Goal: Information Seeking & Learning: Find specific page/section

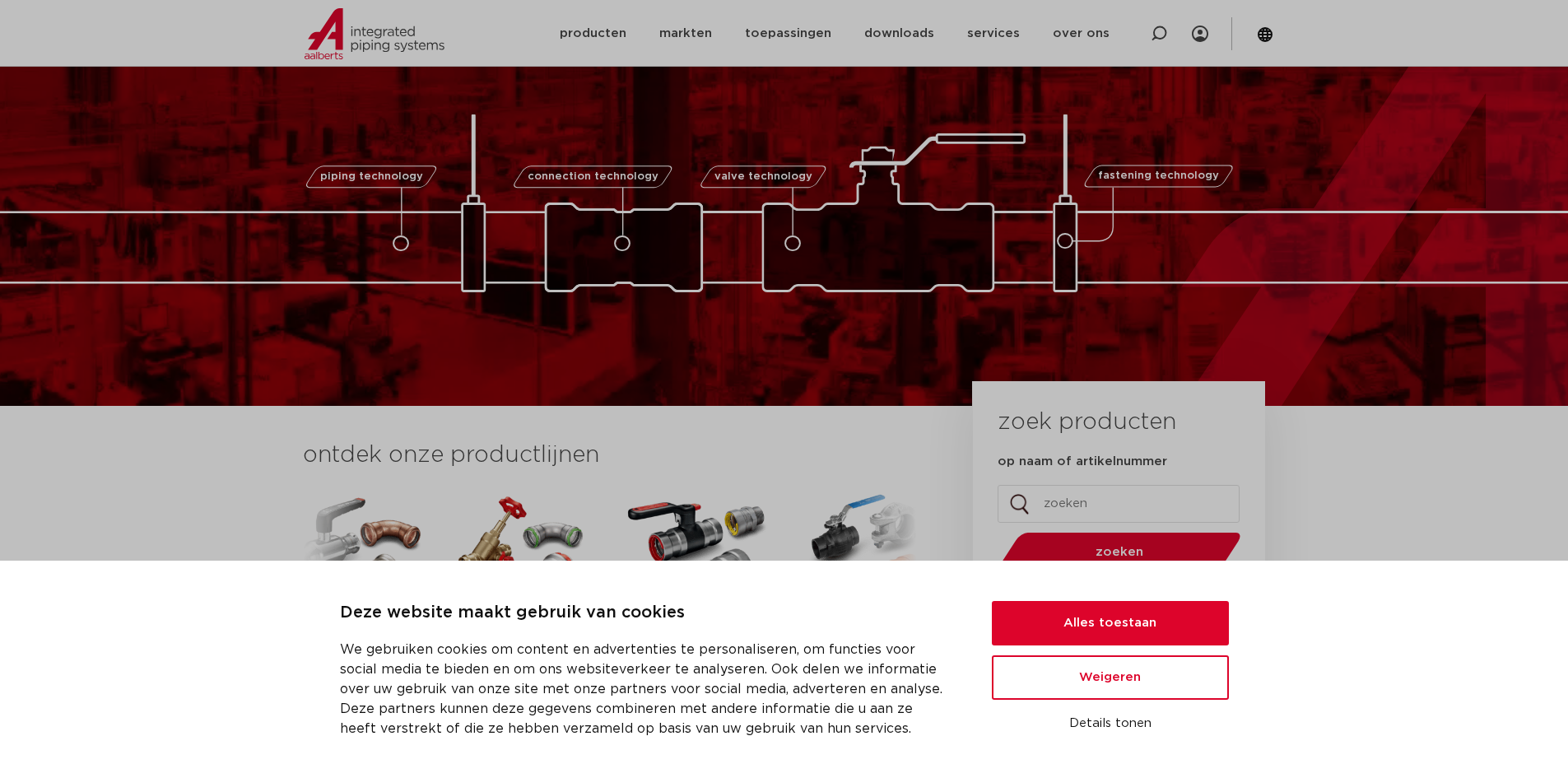
scroll to position [83, 0]
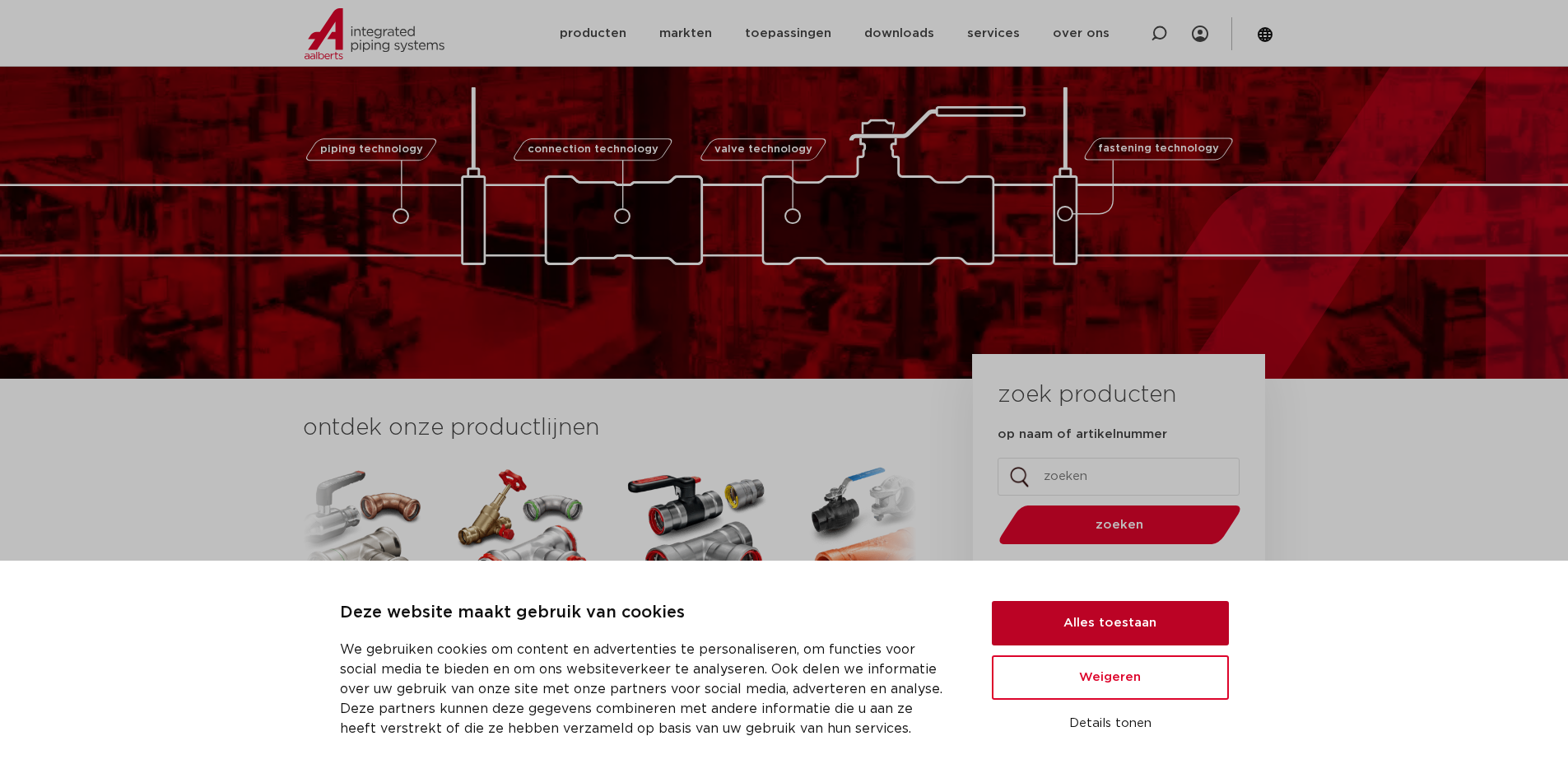
click at [1127, 623] on button "Alles toestaan" at bounding box center [1110, 623] width 237 height 45
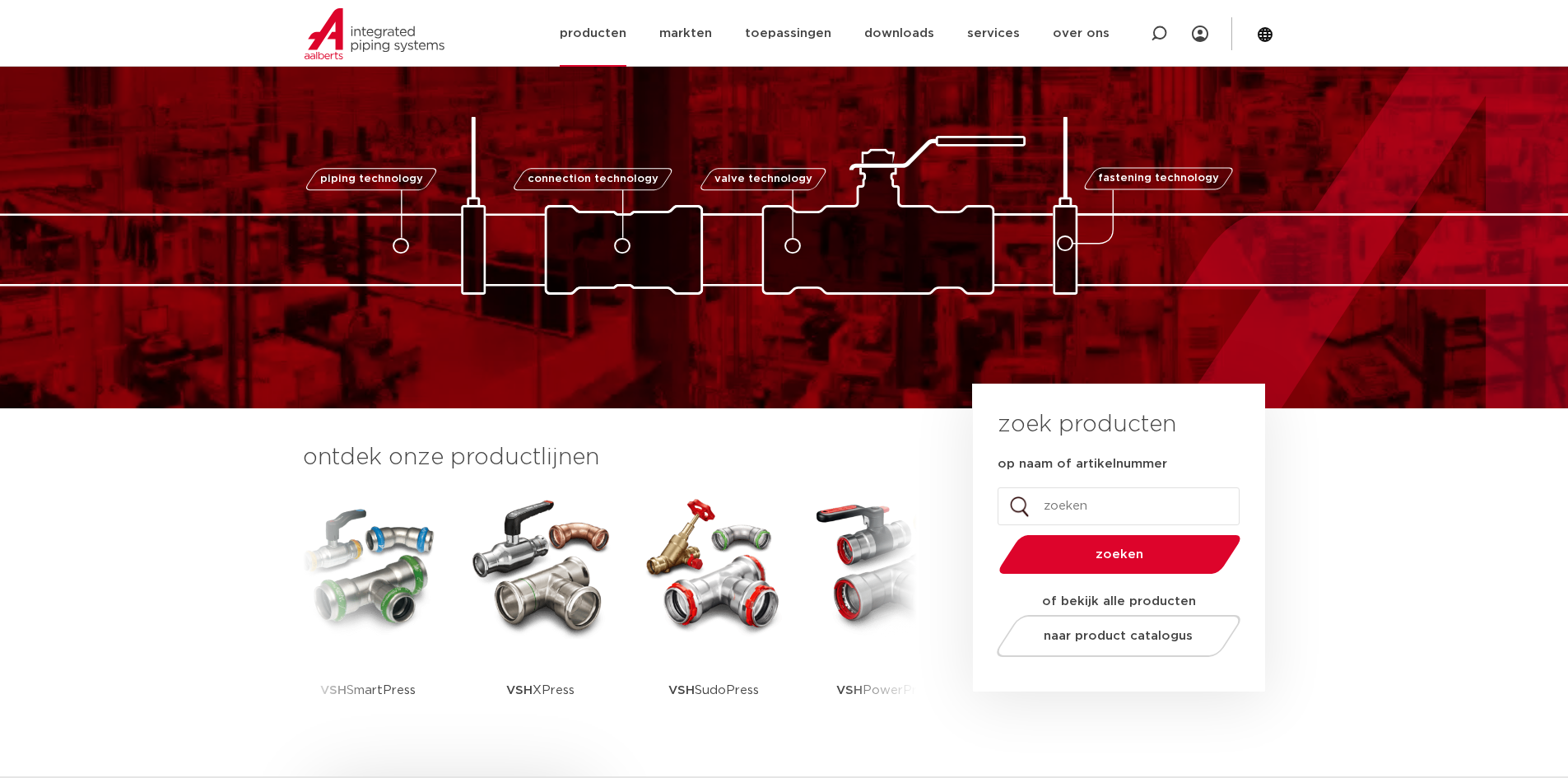
scroll to position [0, 0]
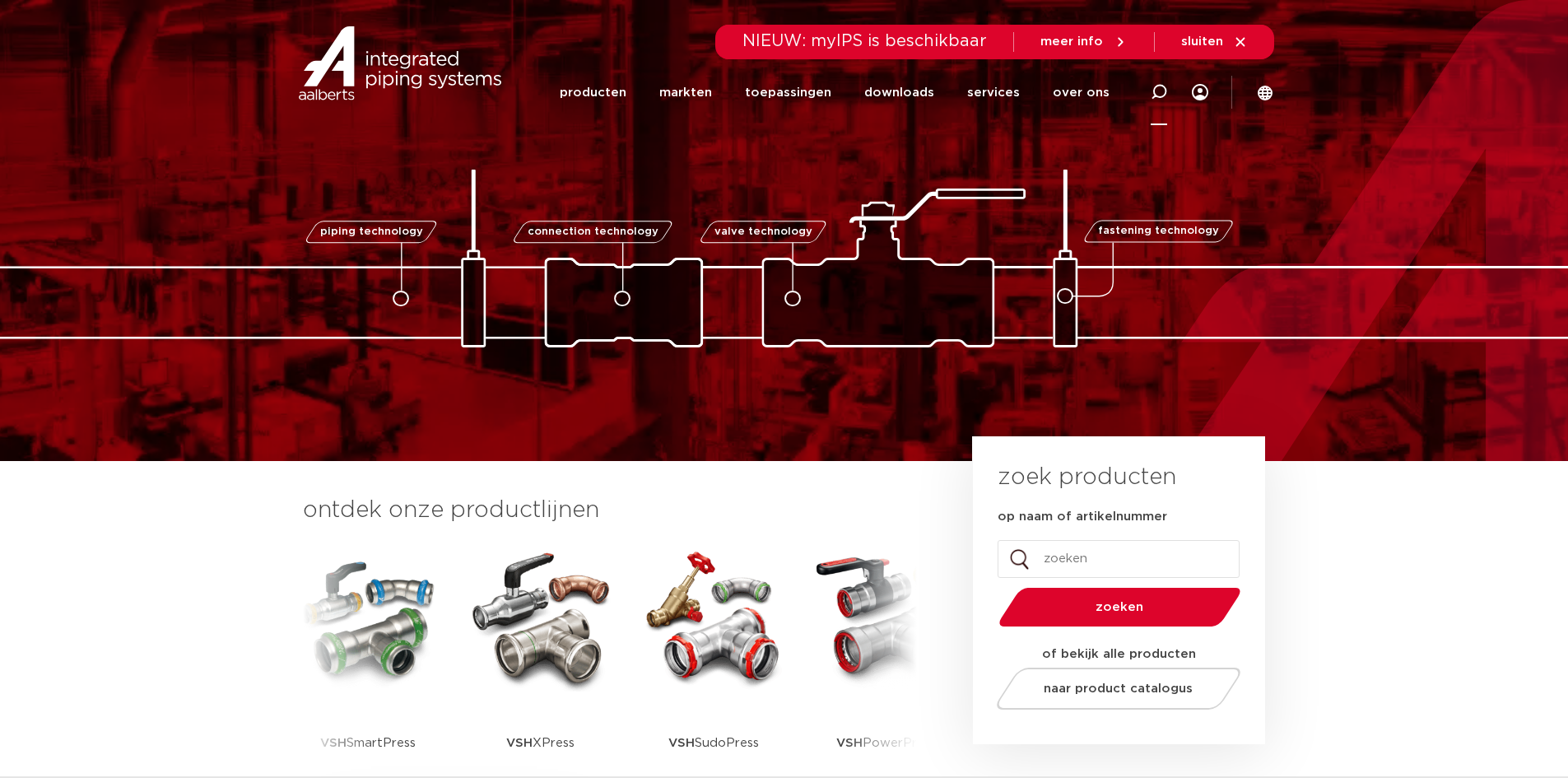
click at [1160, 95] on icon at bounding box center [1159, 92] width 17 height 17
type input "tectite"
click button "Zoeken" at bounding box center [0, 0] width 0 height 0
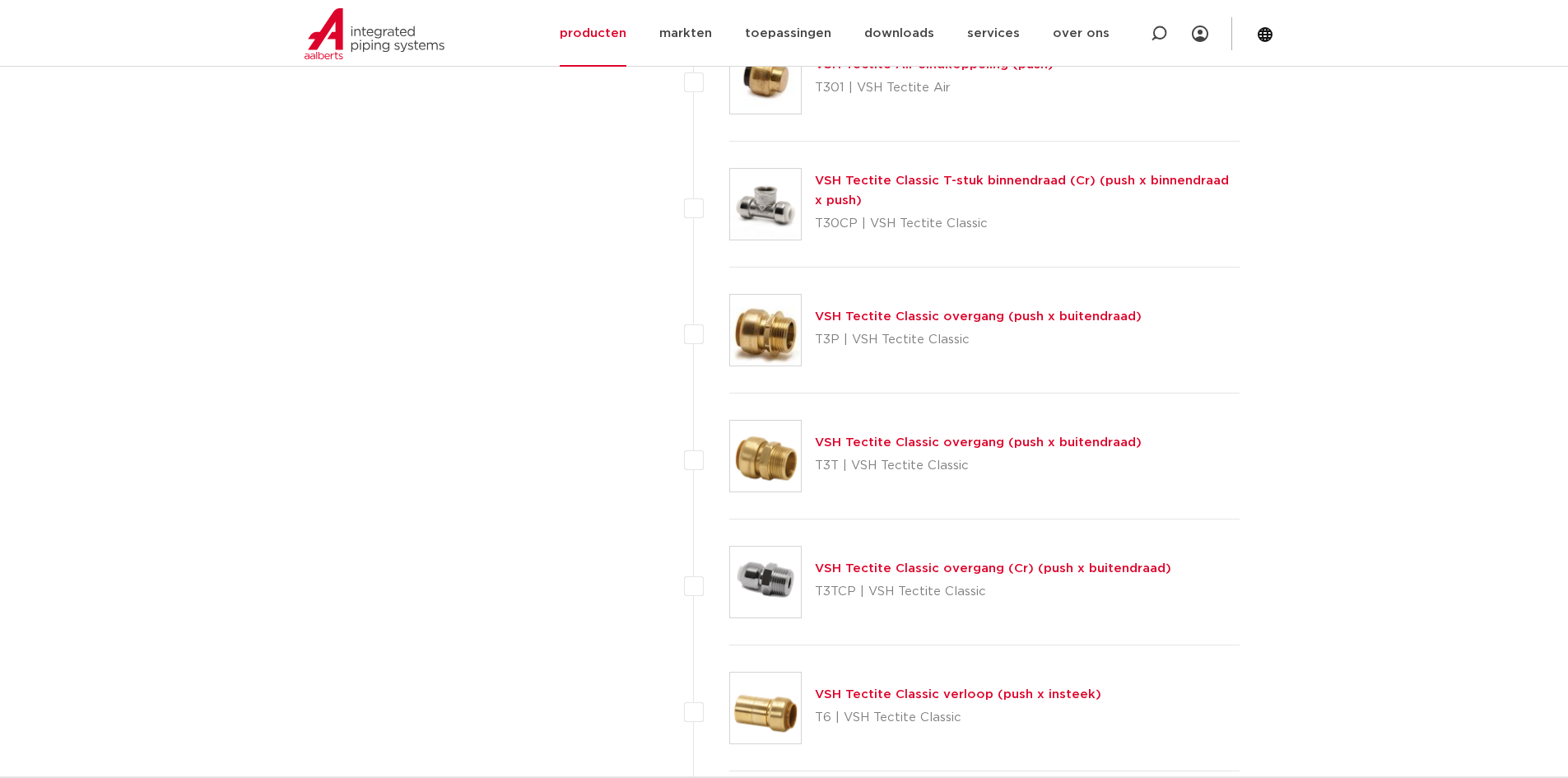
scroll to position [4691, 0]
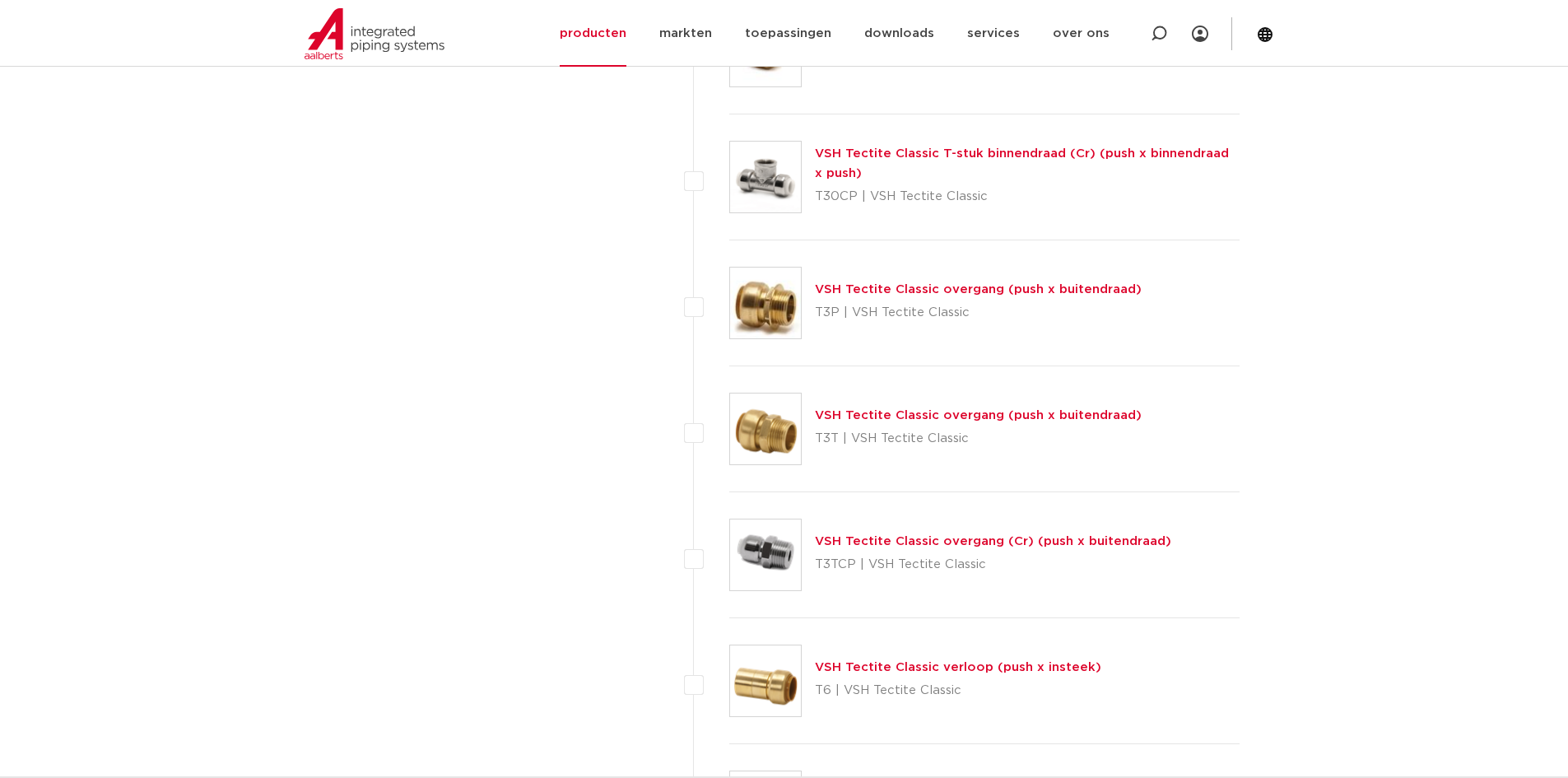
click at [914, 290] on link "VSH Tectite Classic overgang (push x buitendraad)" at bounding box center [979, 289] width 327 height 12
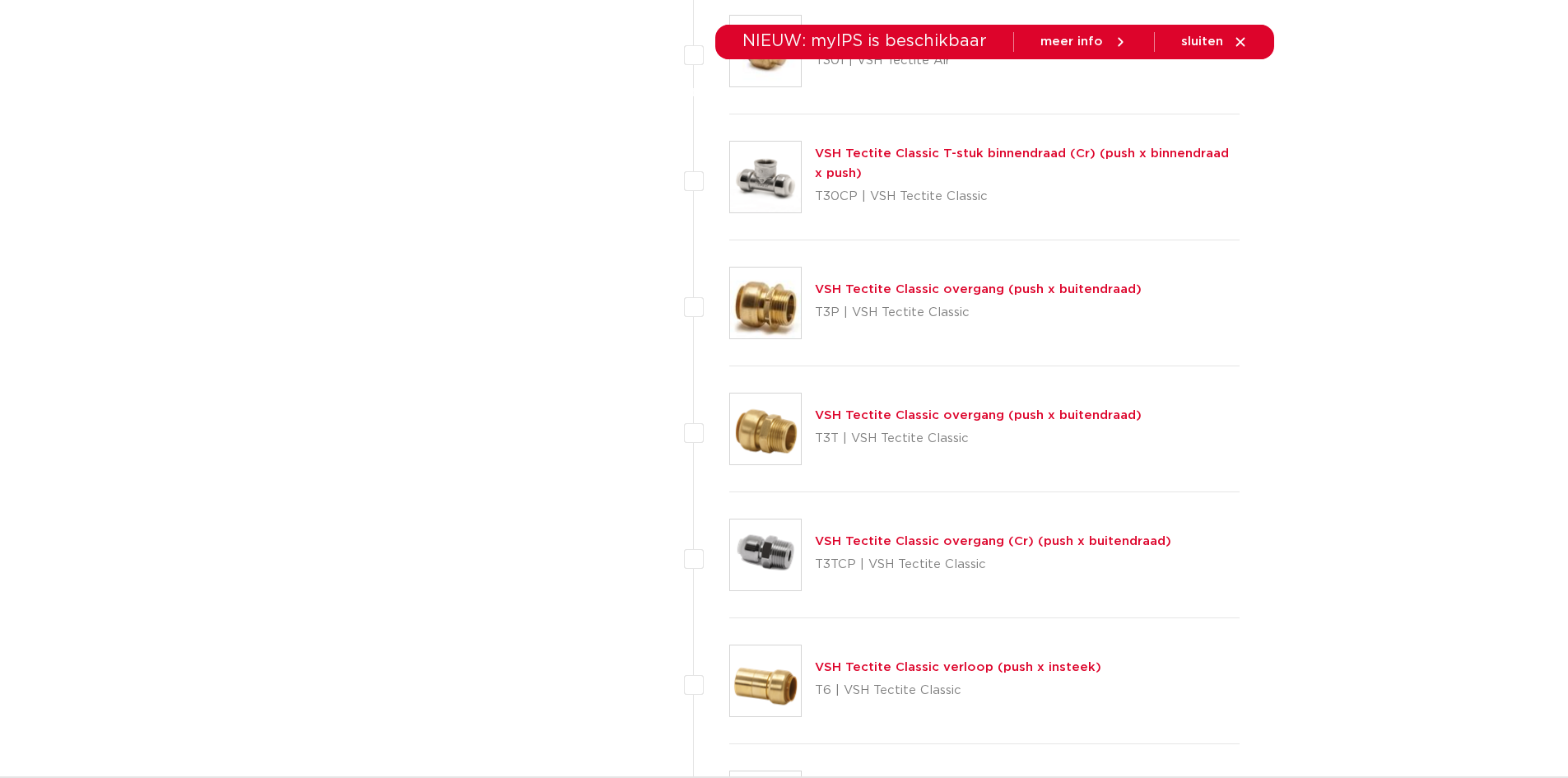
click at [893, 415] on link "VSH Tectite Classic overgang (push x buitendraad)" at bounding box center [979, 415] width 327 height 12
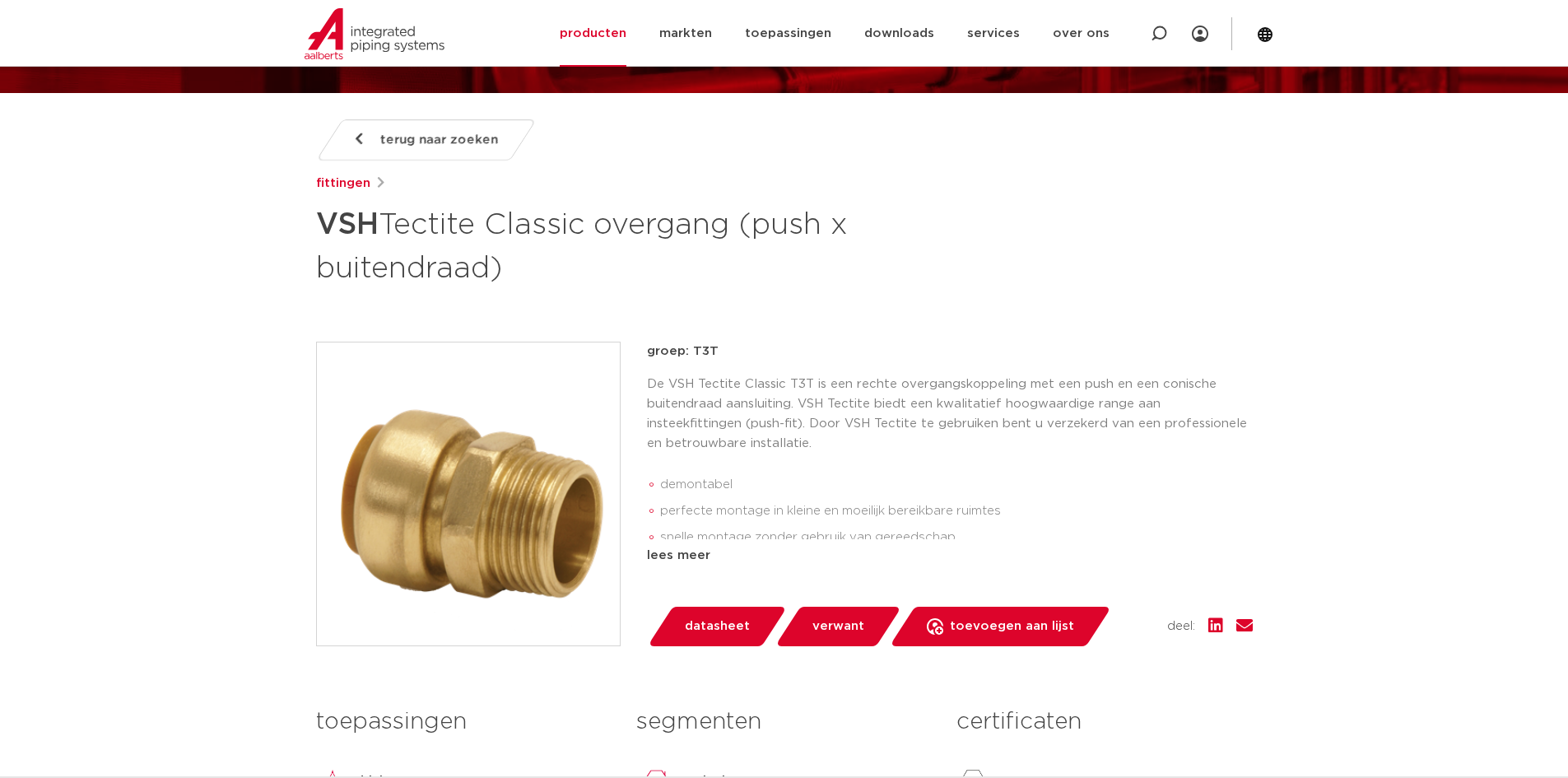
scroll to position [165, 0]
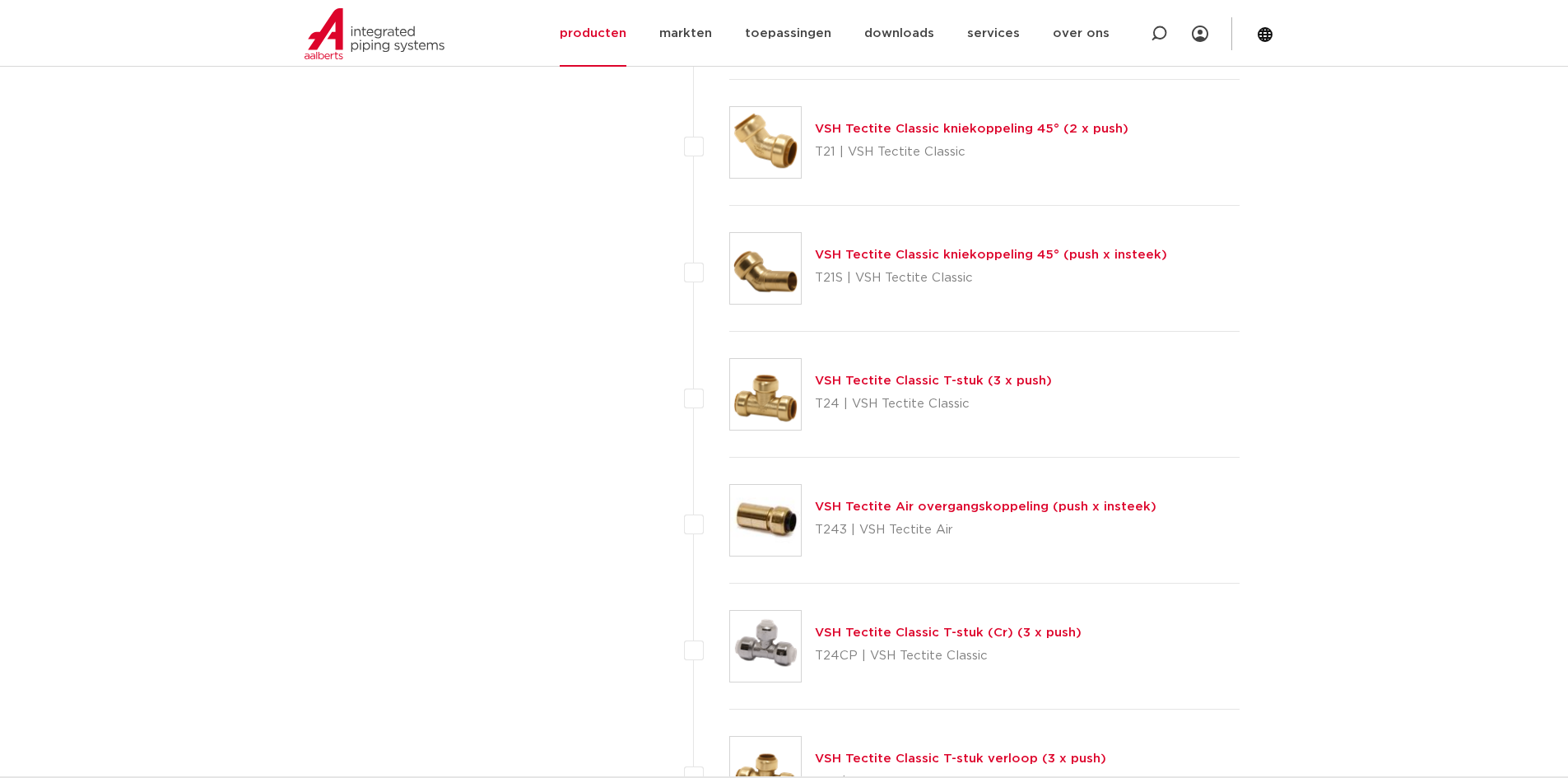
scroll to position [2469, 0]
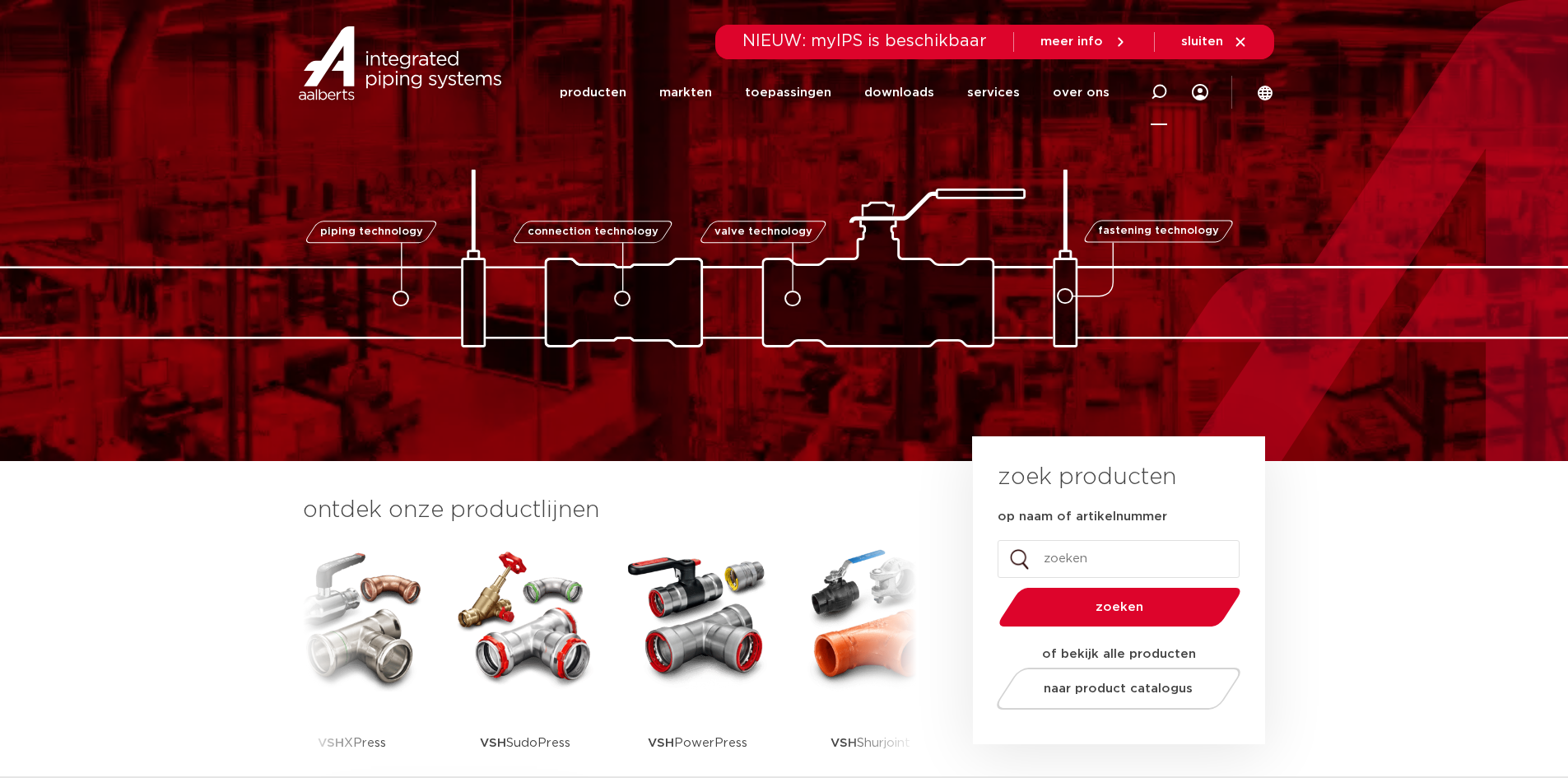
click at [1163, 89] on icon at bounding box center [1159, 92] width 17 height 17
type input "t"
type input "CSST"
click button "Zoeken" at bounding box center [0, 0] width 0 height 0
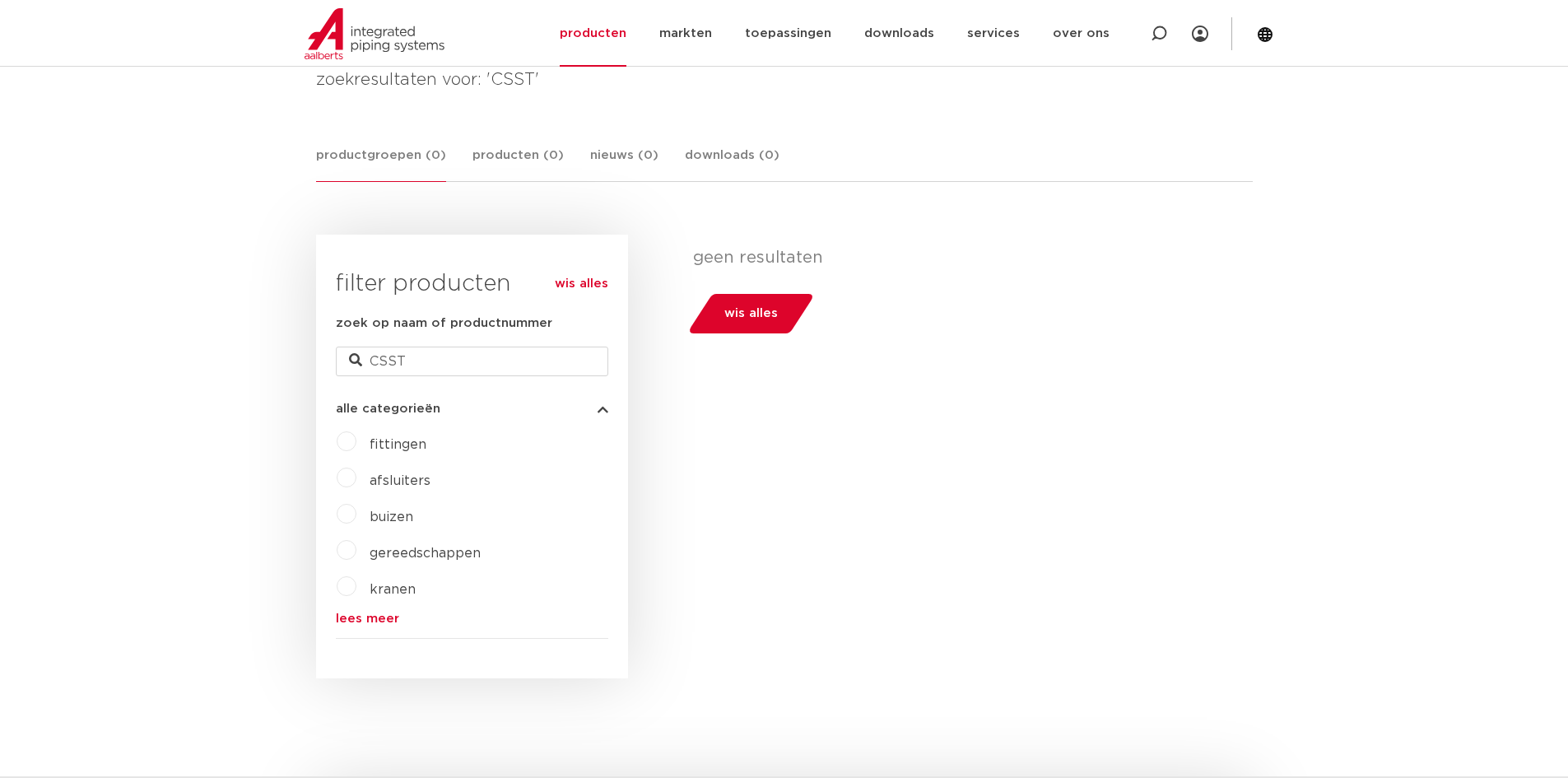
scroll to position [205, 0]
